Goal: Find specific page/section: Find specific page/section

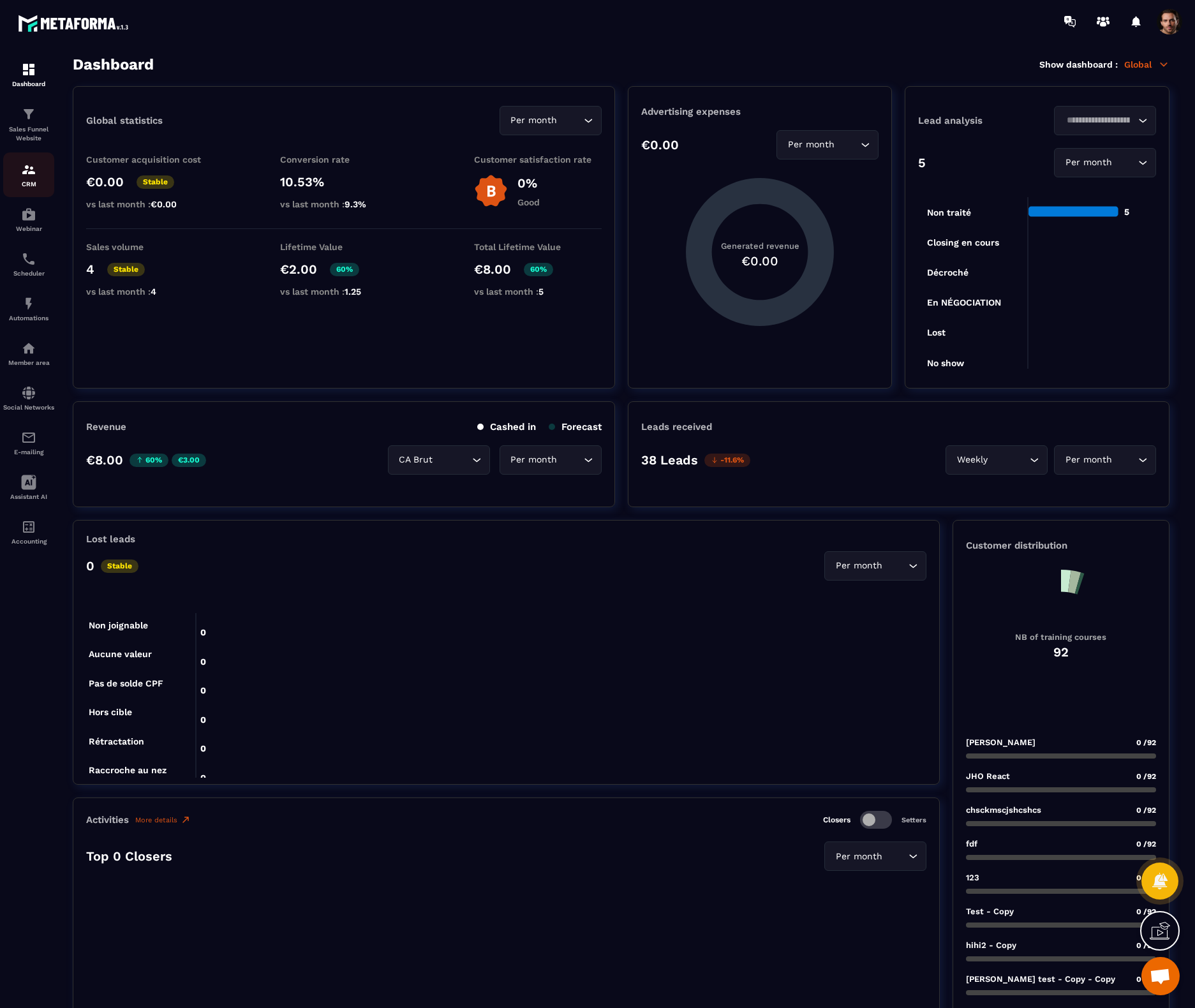
click at [31, 179] on div "CRM" at bounding box center [29, 175] width 51 height 25
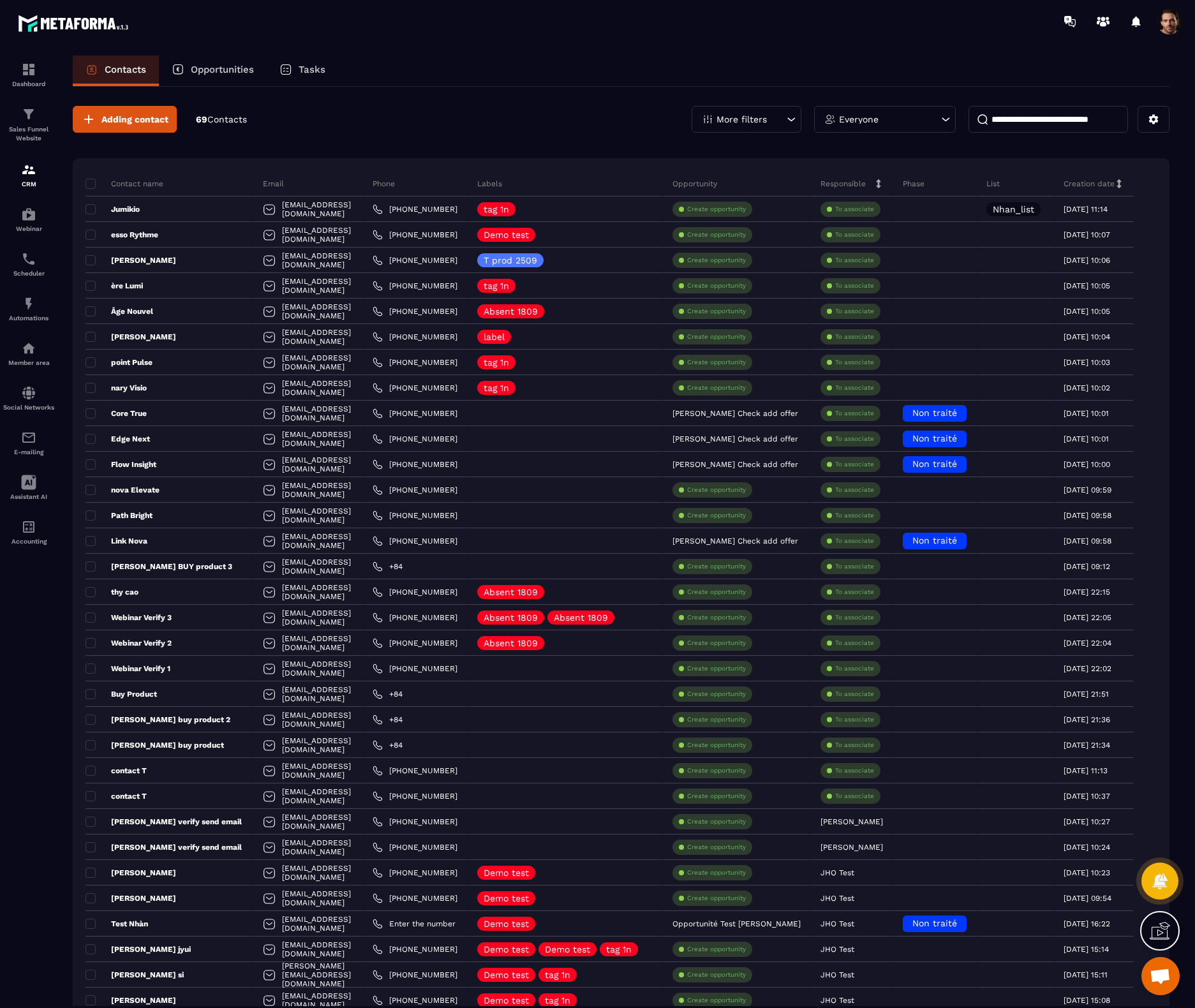
click at [317, 70] on p "Tasks" at bounding box center [312, 69] width 27 height 11
